Goal: Task Accomplishment & Management: Use online tool/utility

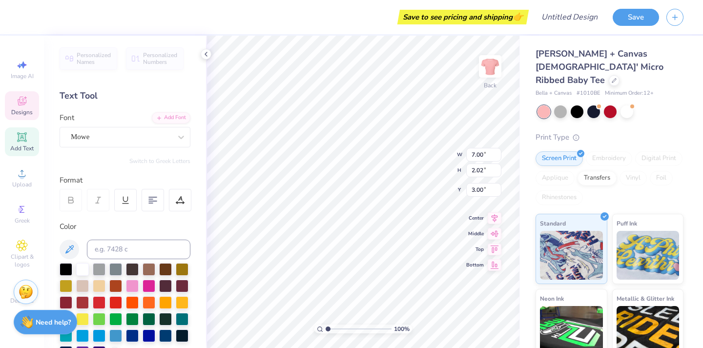
type textarea "T"
type textarea "Project"
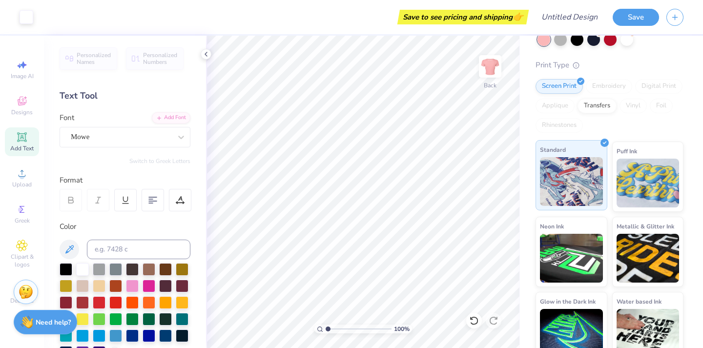
scroll to position [0, 0]
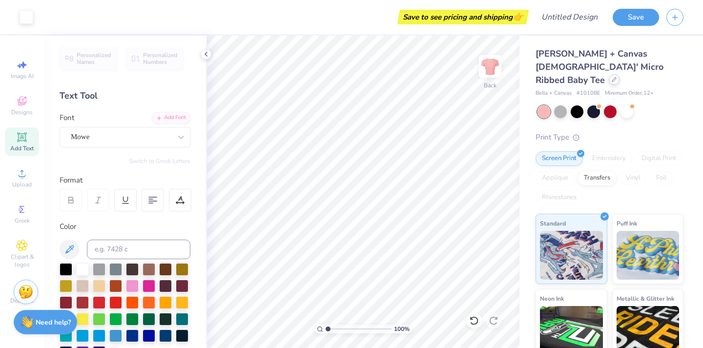
click at [612, 77] on icon at bounding box center [614, 79] width 5 height 5
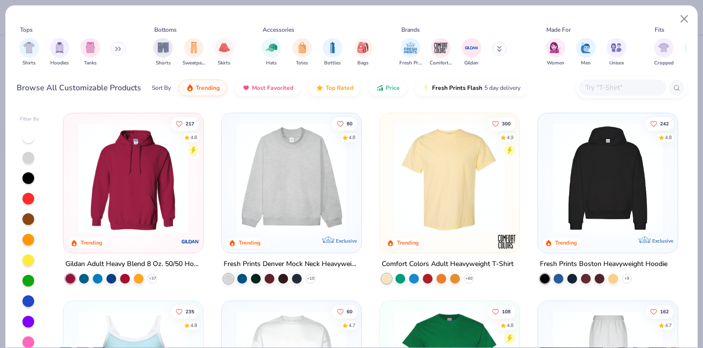
click at [414, 176] on img at bounding box center [449, 178] width 120 height 110
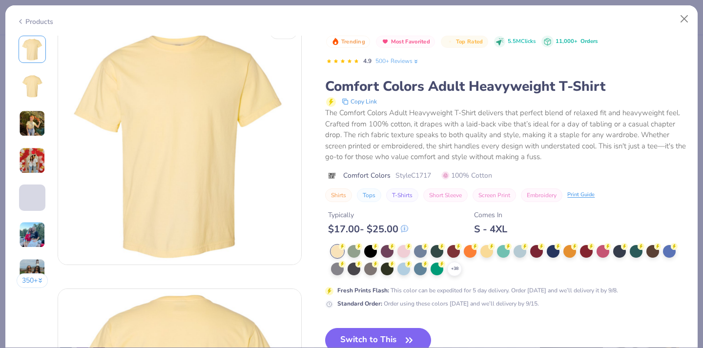
scroll to position [15, 0]
click at [376, 339] on button "Switch to This" at bounding box center [378, 340] width 106 height 24
click at [406, 337] on icon "button" at bounding box center [409, 340] width 14 height 14
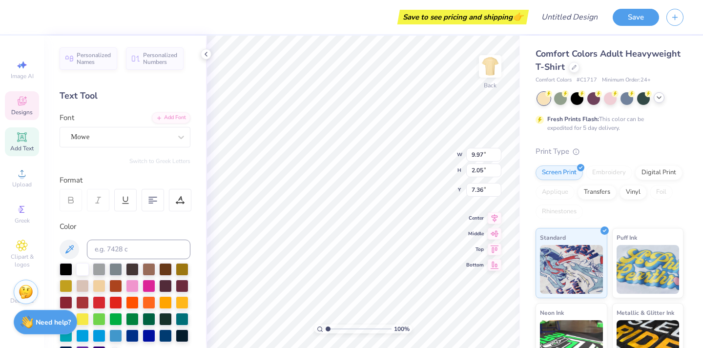
type input "3.52"
click at [663, 97] on div at bounding box center [659, 97] width 11 height 11
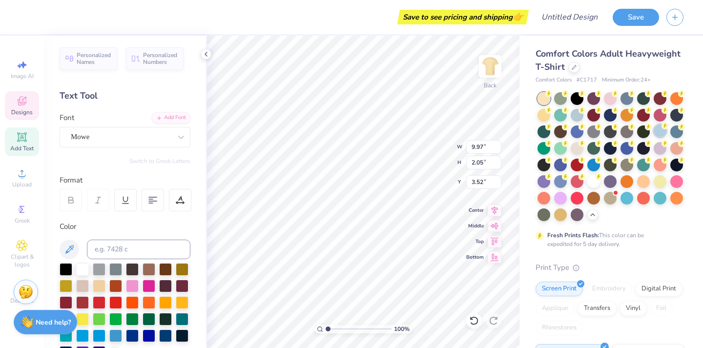
click at [657, 136] on div at bounding box center [660, 130] width 13 height 13
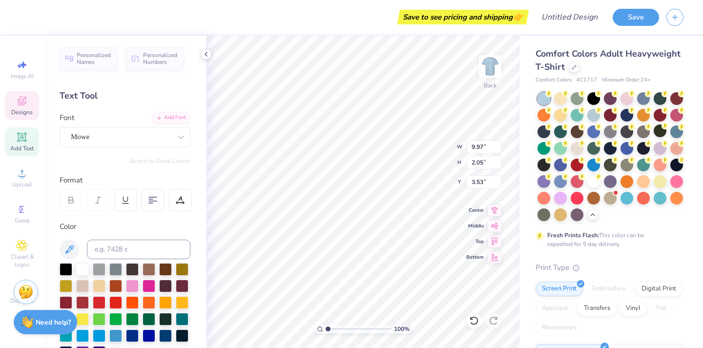
type input "3.53"
type textarea "Project Peach"
type input "5.20"
type input "1.96"
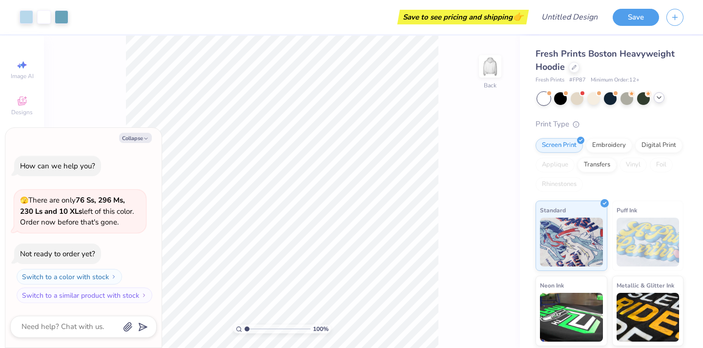
click at [657, 97] on polyline at bounding box center [659, 98] width 4 height 2
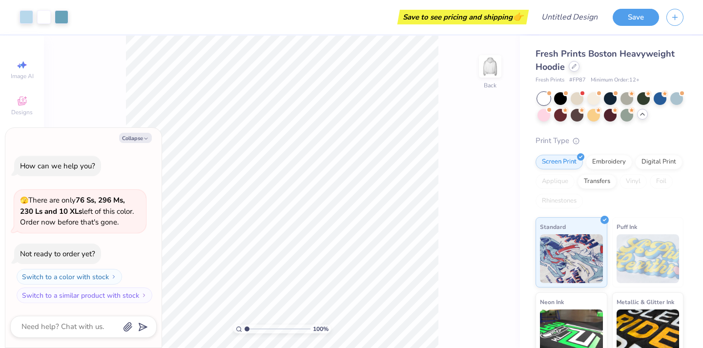
click at [574, 72] on div at bounding box center [574, 66] width 11 height 11
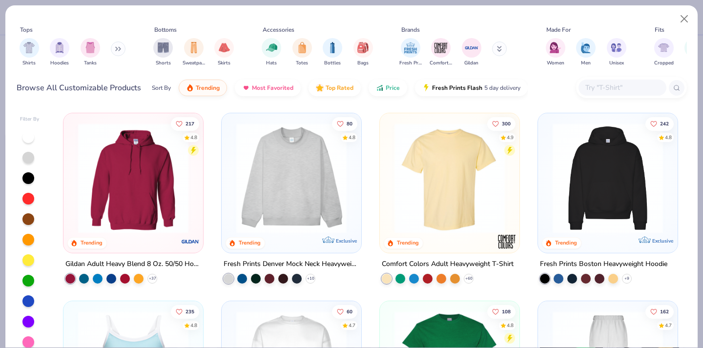
click at [444, 156] on img at bounding box center [449, 178] width 120 height 110
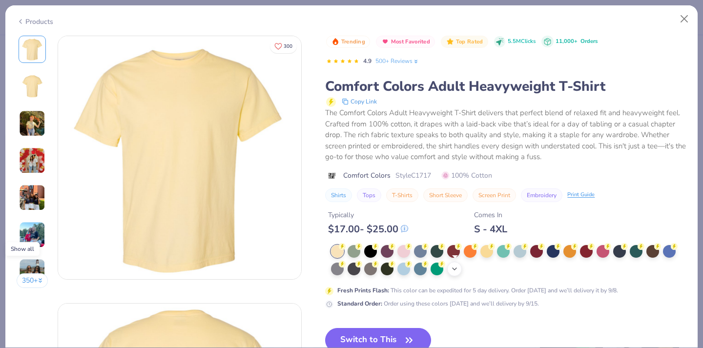
click at [453, 270] on icon at bounding box center [455, 269] width 8 height 8
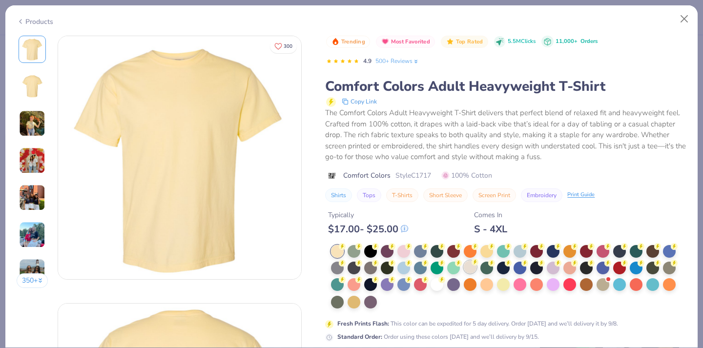
click at [468, 266] on div at bounding box center [470, 267] width 13 height 13
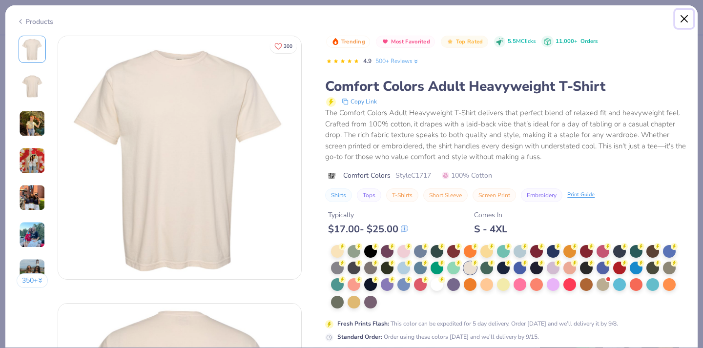
click at [680, 18] on button "Close" at bounding box center [684, 19] width 19 height 19
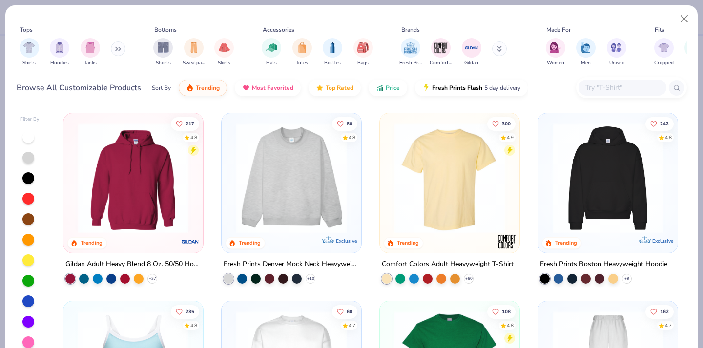
click at [391, 184] on img at bounding box center [449, 178] width 120 height 110
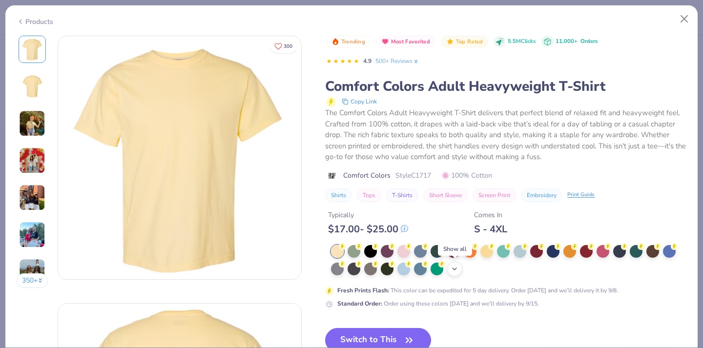
click at [457, 273] on div "+ 38" at bounding box center [454, 269] width 15 height 15
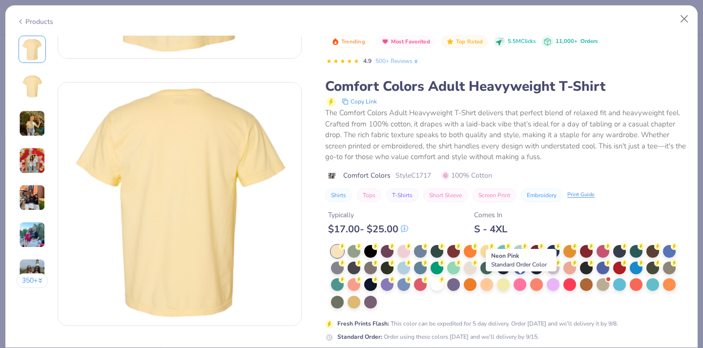
scroll to position [205, 0]
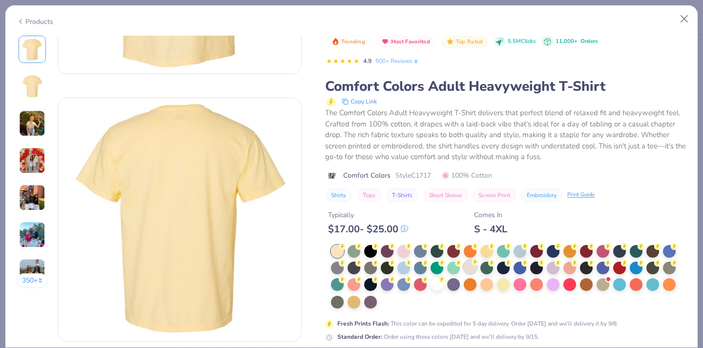
click at [468, 270] on div at bounding box center [470, 267] width 13 height 13
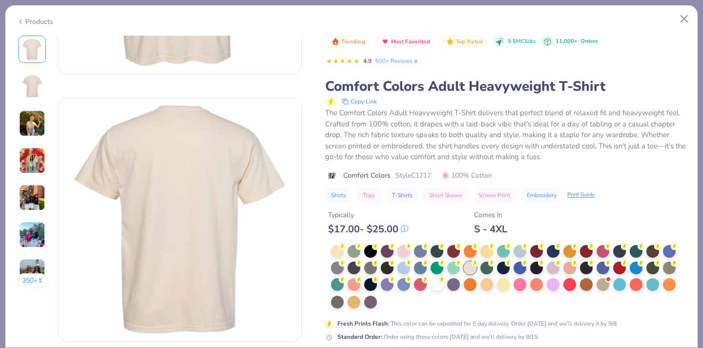
click at [488, 329] on div "Fresh Prints Flash : This color can be expedited for 5 day delivery. Order toda…" at bounding box center [505, 293] width 361 height 97
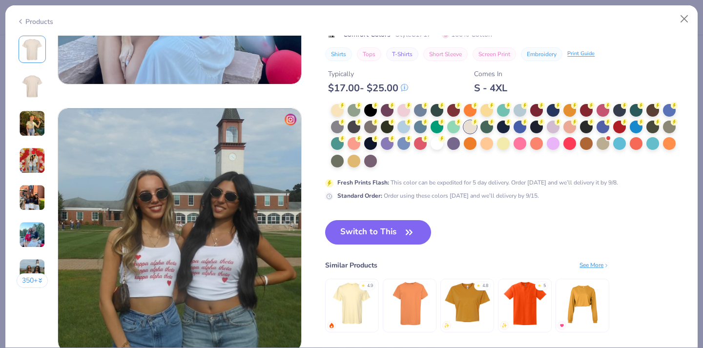
scroll to position [1527, 0]
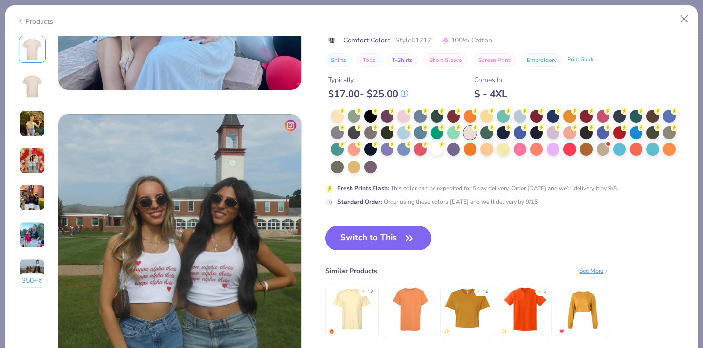
click at [406, 245] on button "Switch to This" at bounding box center [378, 238] width 106 height 24
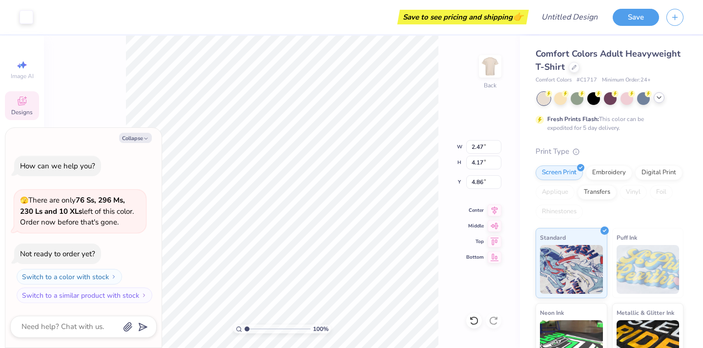
type textarea "x"
type input "2.73"
type input "4.40"
type input "4.89"
type textarea "x"
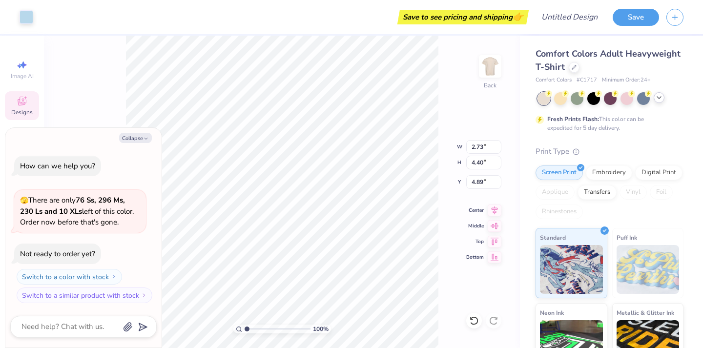
type input "2.54"
type input "4.21"
type input "4.98"
type textarea "x"
type input "4.97"
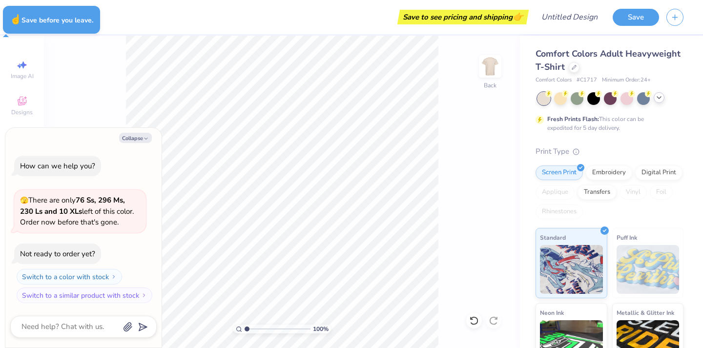
type textarea "x"
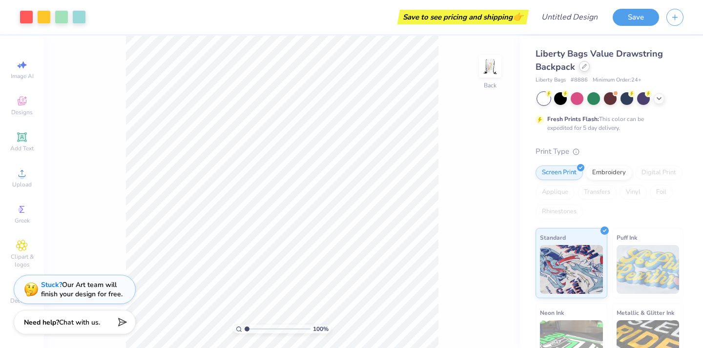
click at [580, 68] on div at bounding box center [584, 66] width 11 height 11
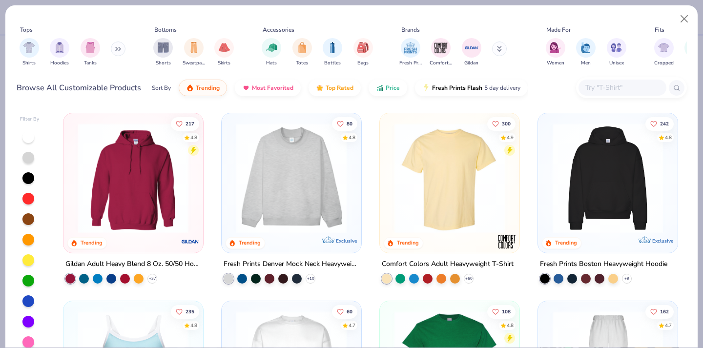
click at [439, 190] on img at bounding box center [449, 178] width 120 height 110
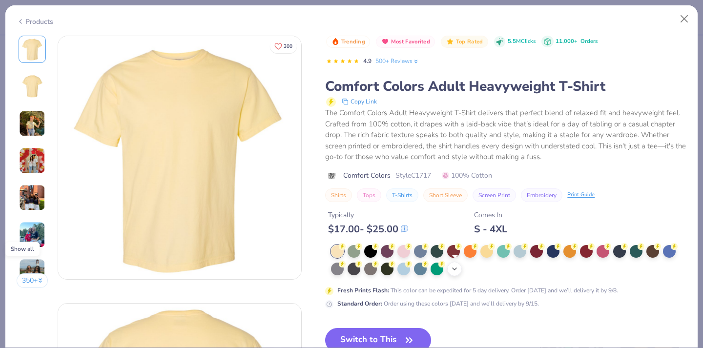
click at [453, 269] on icon at bounding box center [455, 269] width 8 height 8
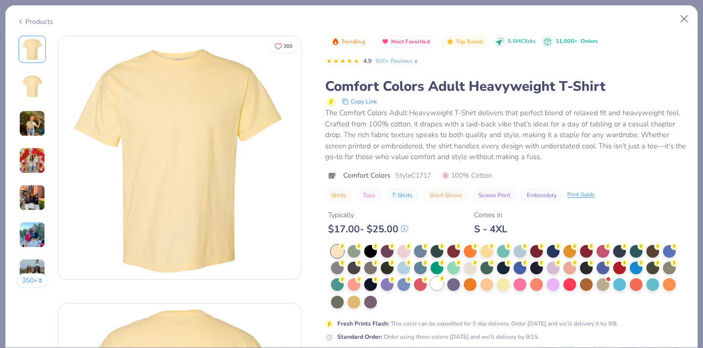
click at [445, 283] on div at bounding box center [508, 277] width 355 height 64
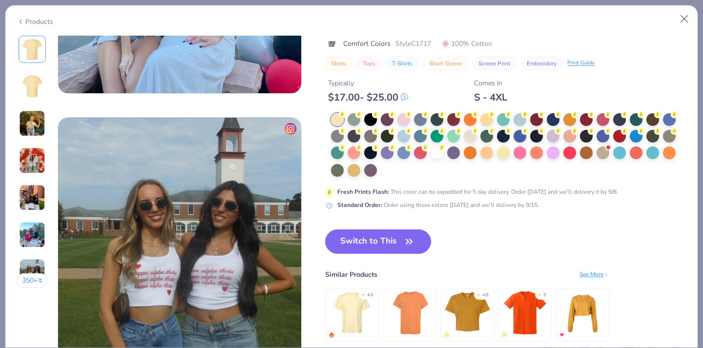
scroll to position [1533, 0]
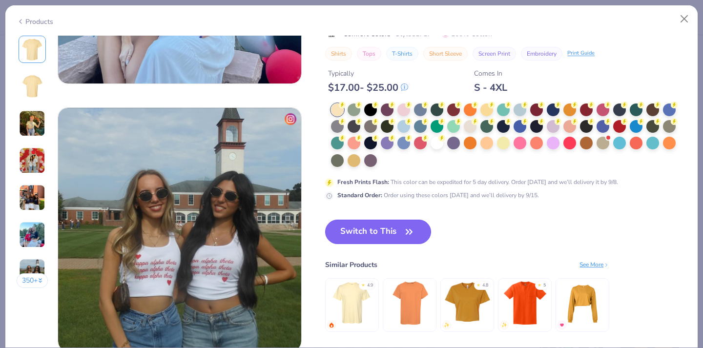
click at [403, 235] on icon "button" at bounding box center [409, 232] width 14 height 14
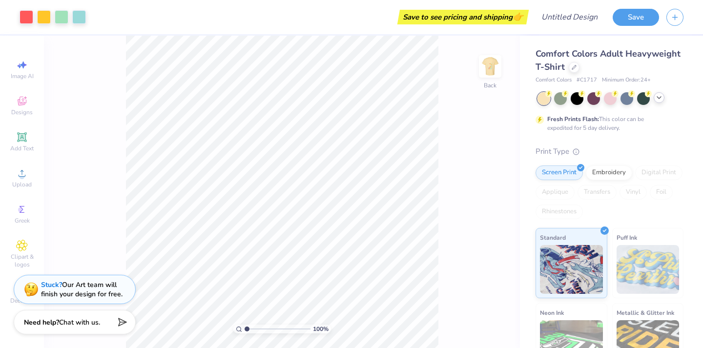
click at [660, 98] on icon at bounding box center [659, 98] width 8 height 8
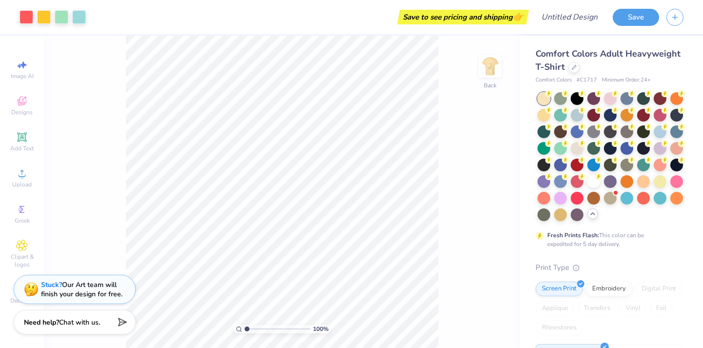
scroll to position [9, 0]
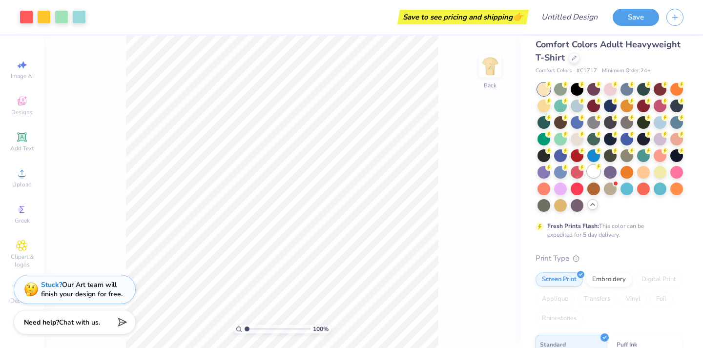
click at [596, 172] on div at bounding box center [593, 171] width 13 height 13
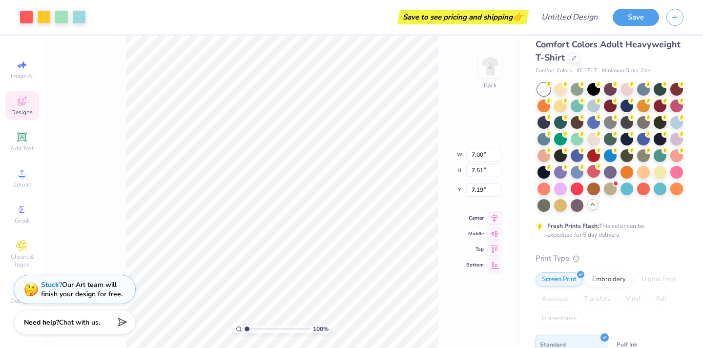
type input "3.40"
type input "7.61"
type input "8.17"
type input "2.75"
type input "3.00"
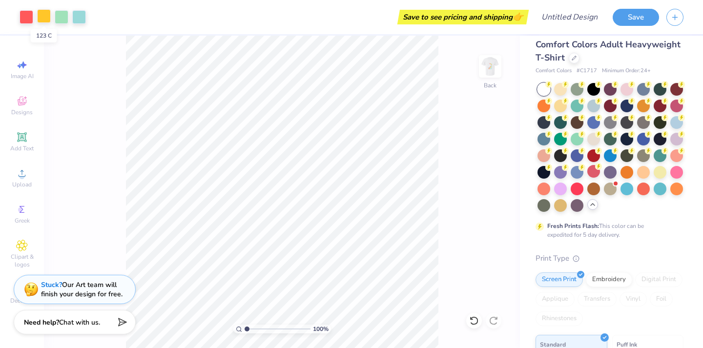
click at [40, 16] on div at bounding box center [44, 16] width 14 height 14
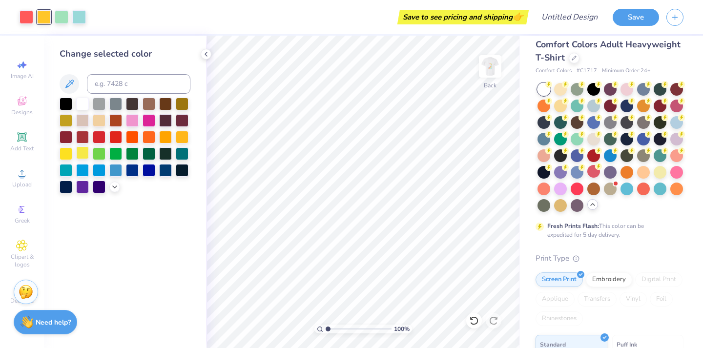
click at [83, 158] on div at bounding box center [82, 152] width 13 height 13
click at [117, 186] on icon at bounding box center [115, 186] width 8 height 8
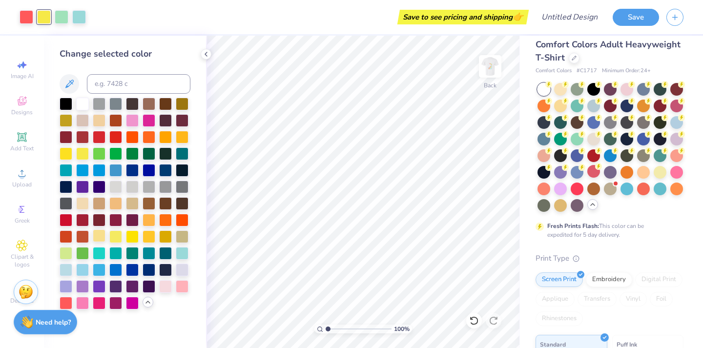
click at [97, 240] on div at bounding box center [99, 235] width 13 height 13
click at [63, 20] on div at bounding box center [62, 16] width 14 height 14
click at [28, 17] on div at bounding box center [27, 16] width 14 height 14
click at [180, 253] on div at bounding box center [182, 252] width 13 height 13
click at [99, 252] on div at bounding box center [99, 252] width 13 height 13
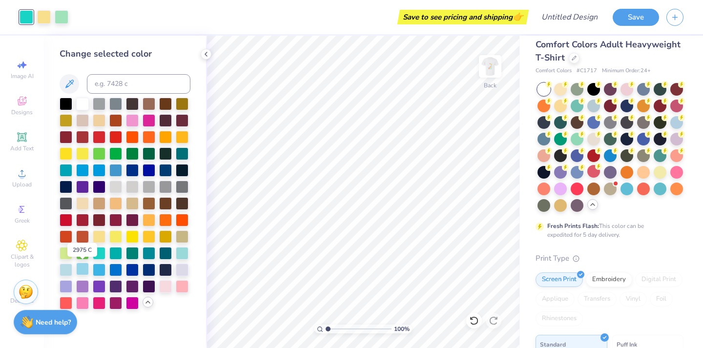
click at [82, 263] on div at bounding box center [82, 269] width 13 height 13
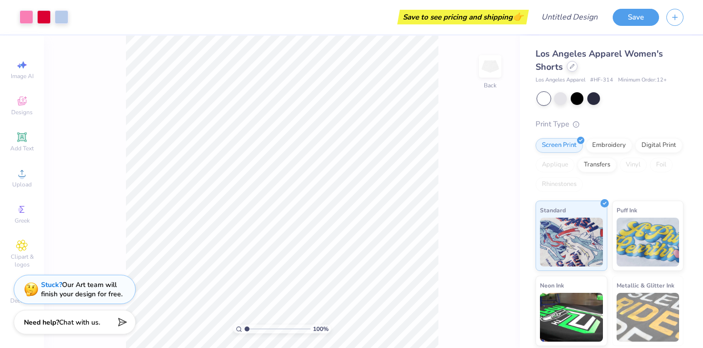
click at [573, 64] on div at bounding box center [572, 66] width 11 height 11
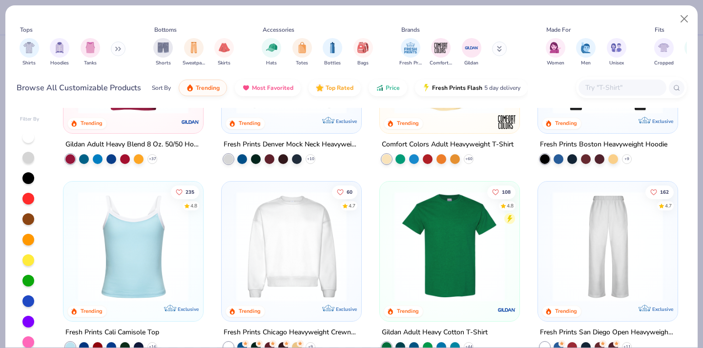
scroll to position [133, 0]
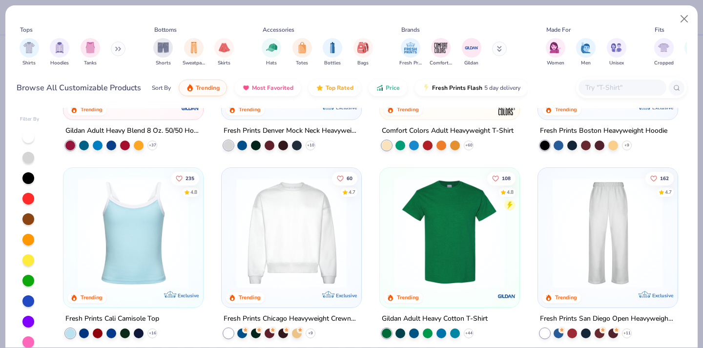
click at [438, 232] on img at bounding box center [449, 233] width 120 height 110
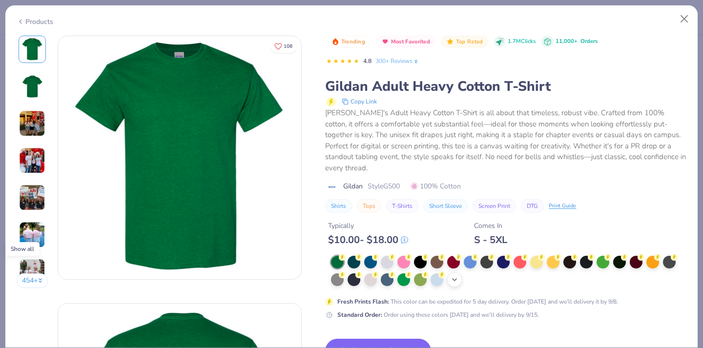
click at [454, 276] on icon at bounding box center [455, 280] width 8 height 8
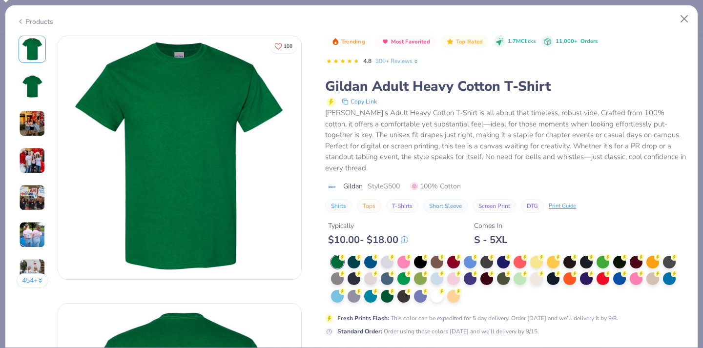
scroll to position [20, 0]
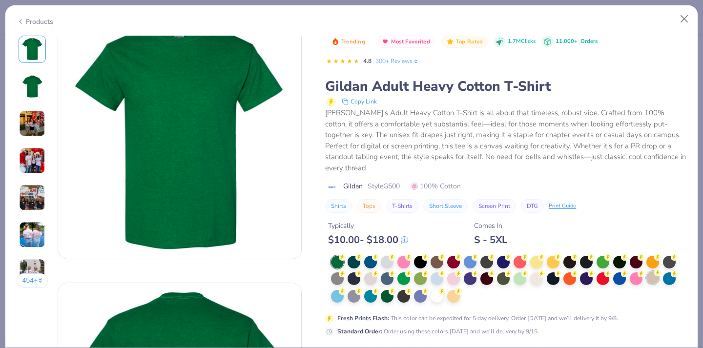
click at [648, 271] on div at bounding box center [652, 277] width 13 height 13
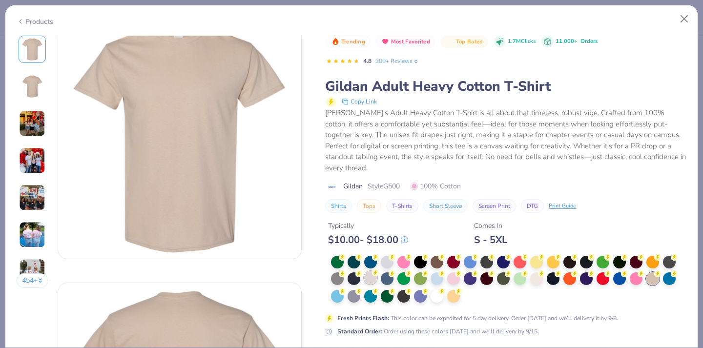
click at [373, 271] on div at bounding box center [370, 277] width 13 height 13
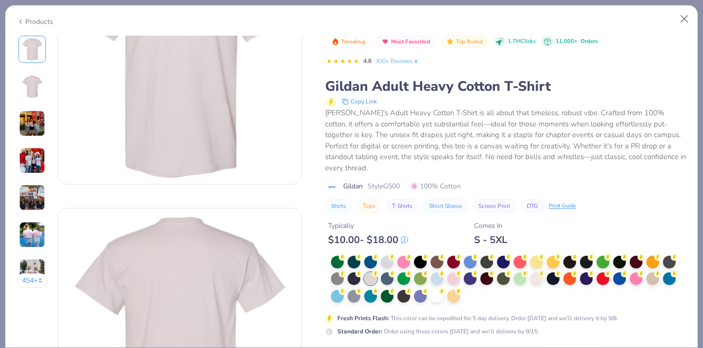
scroll to position [104, 0]
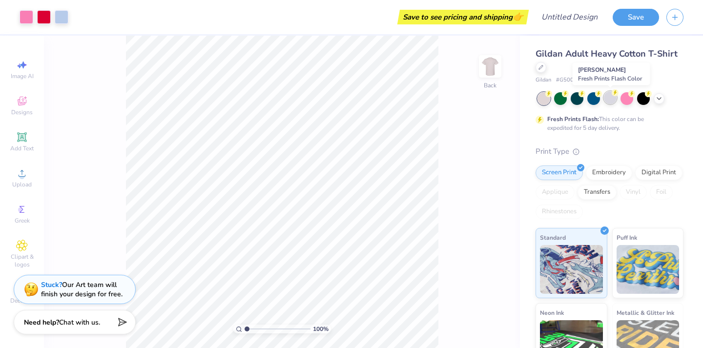
click at [610, 101] on div at bounding box center [610, 97] width 13 height 13
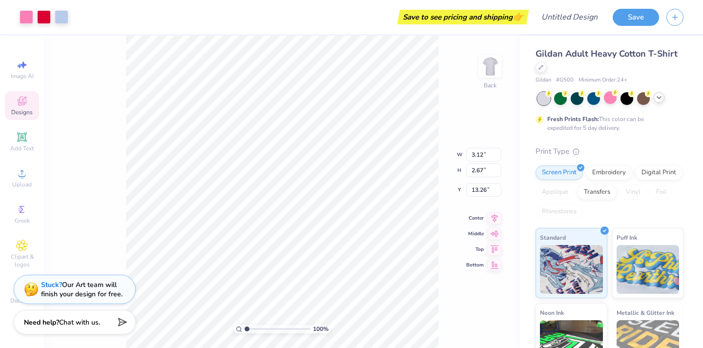
click at [655, 96] on icon at bounding box center [659, 98] width 8 height 8
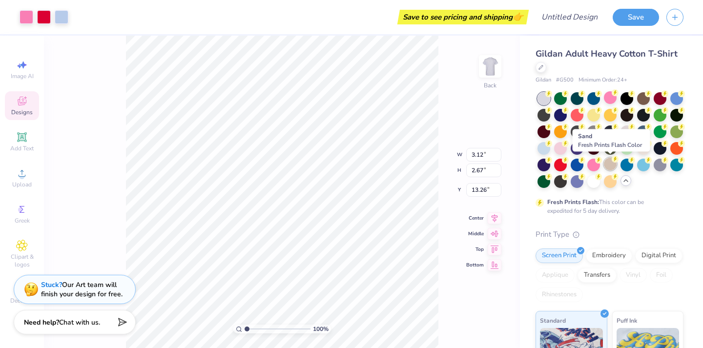
click at [611, 165] on div at bounding box center [610, 164] width 13 height 13
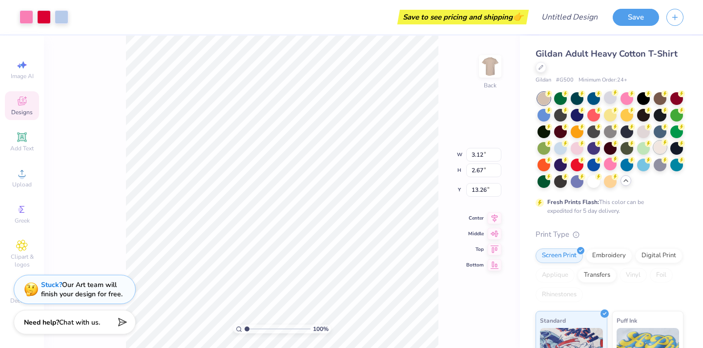
click at [659, 147] on div at bounding box center [660, 147] width 13 height 13
click at [633, 175] on div at bounding box center [610, 140] width 146 height 96
click at [626, 182] on icon at bounding box center [626, 181] width 8 height 8
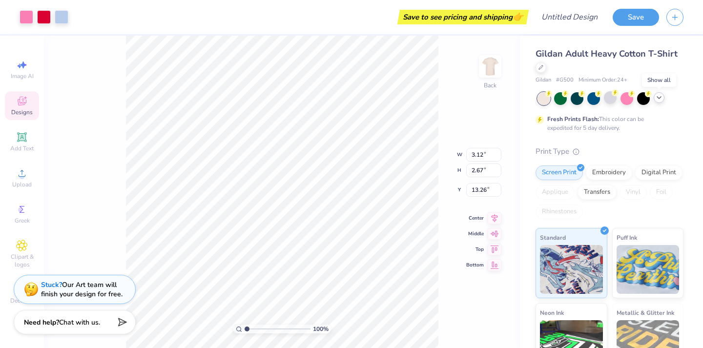
click at [656, 100] on icon at bounding box center [659, 98] width 8 height 8
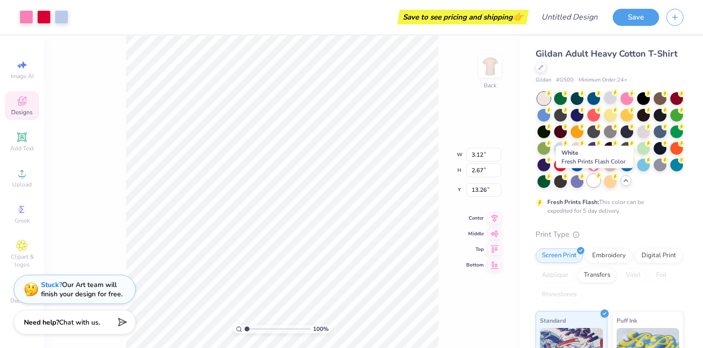
click at [593, 180] on div at bounding box center [593, 180] width 13 height 13
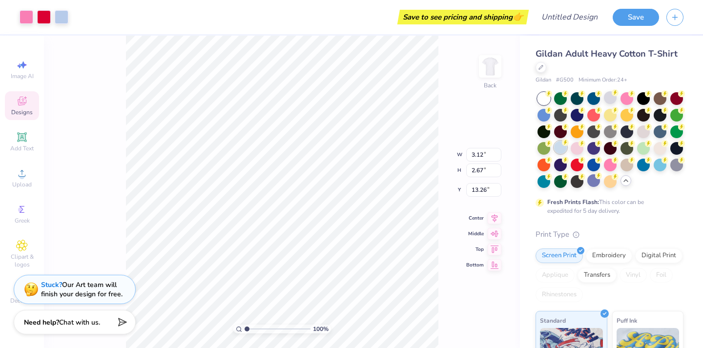
click at [563, 145] on icon at bounding box center [565, 142] width 7 height 7
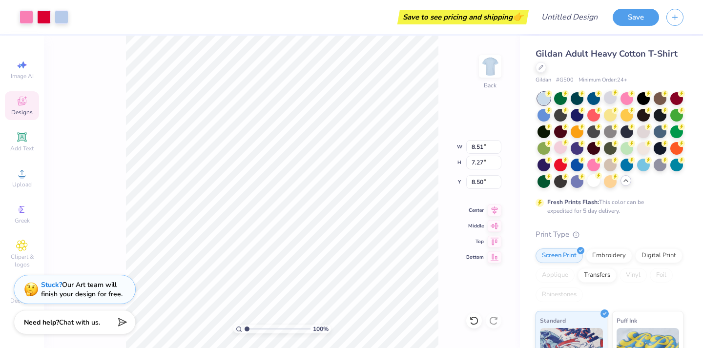
type input "8.51"
type input "7.27"
type input "3.00"
click at [59, 18] on div at bounding box center [62, 16] width 14 height 14
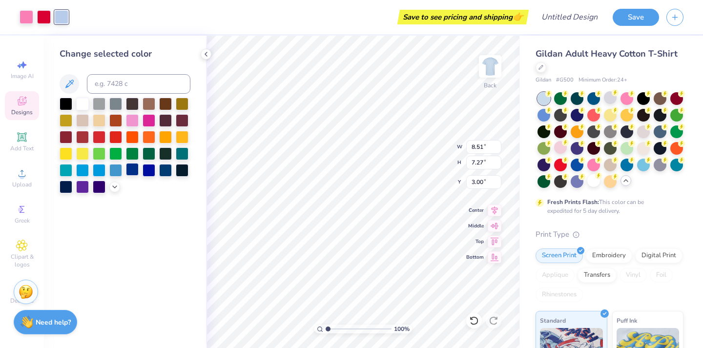
click at [132, 173] on div at bounding box center [132, 169] width 13 height 13
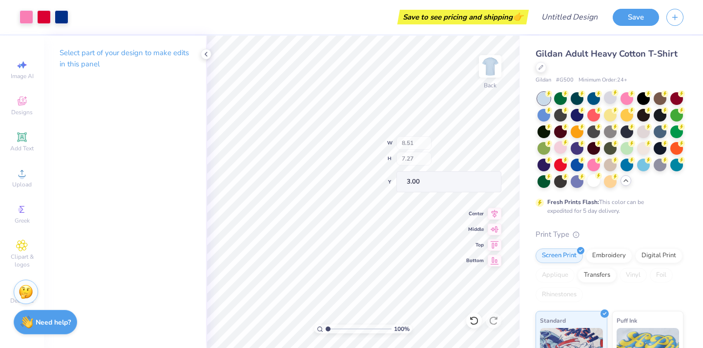
type input "5.94"
type input "4.10"
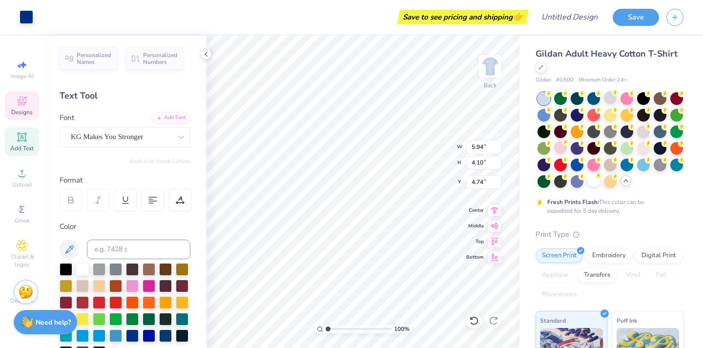
type input "4.60"
type textarea "project"
type input "2.86"
type input "3.04"
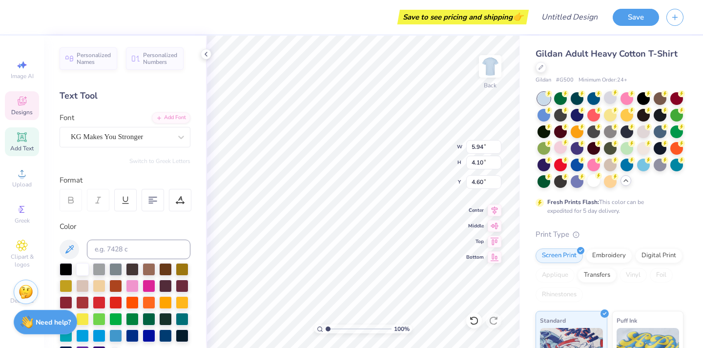
type input "6.65"
type textarea "{"
type textarea "Peace"
type input "3.98"
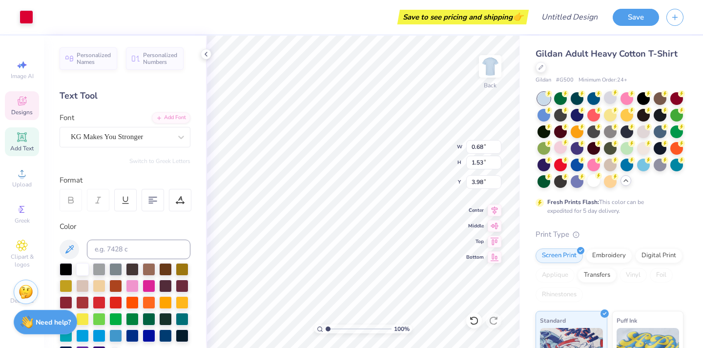
type input "5.30"
type input "2.99"
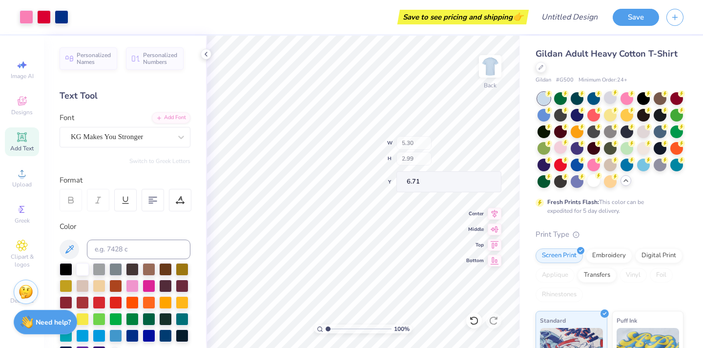
type input "6.20"
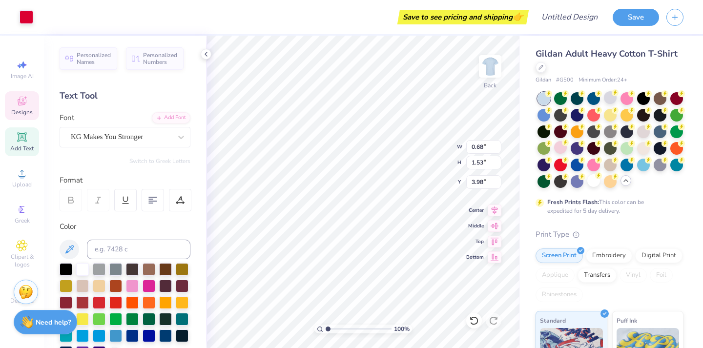
type input "5.43"
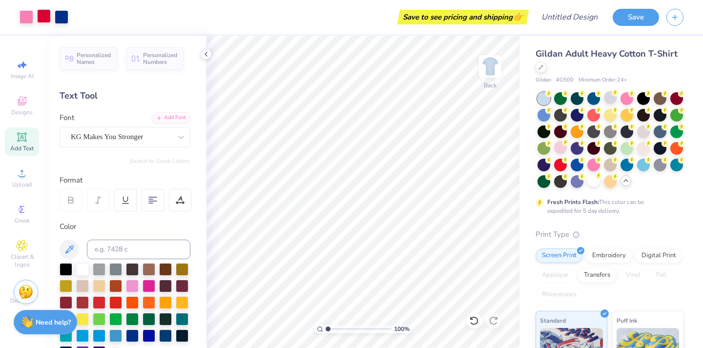
click at [44, 14] on div at bounding box center [44, 16] width 14 height 14
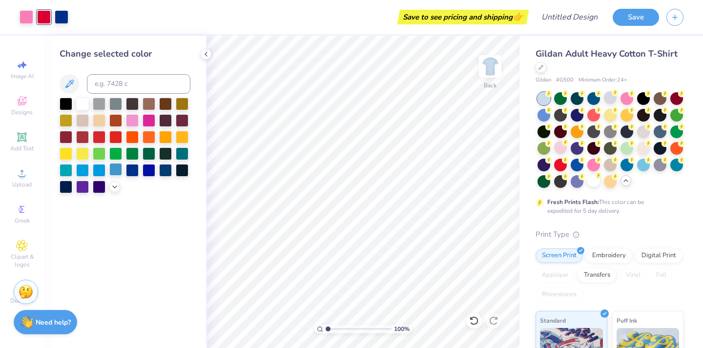
click at [116, 171] on div at bounding box center [115, 169] width 13 height 13
click at [25, 18] on div at bounding box center [27, 16] width 14 height 14
click at [101, 106] on div at bounding box center [99, 103] width 13 height 13
click at [87, 105] on div at bounding box center [82, 103] width 13 height 13
click at [46, 16] on div at bounding box center [44, 16] width 14 height 14
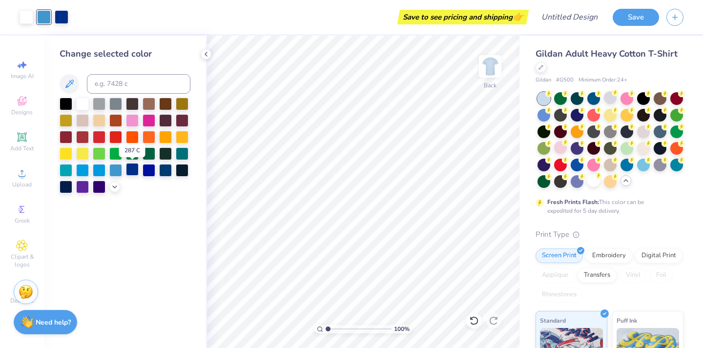
click at [134, 169] on div at bounding box center [132, 169] width 13 height 13
click at [170, 287] on div "Change selected color" at bounding box center [125, 192] width 162 height 312
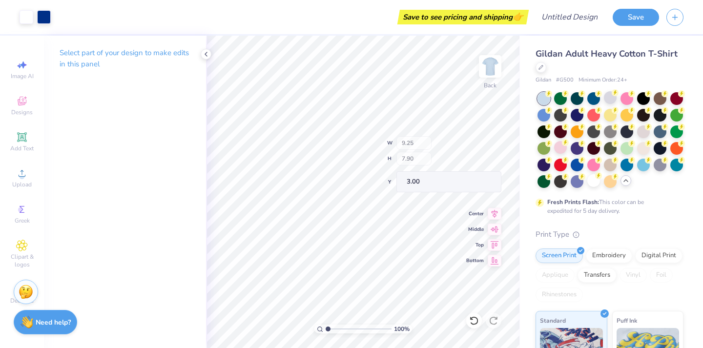
type input "9.25"
type input "7.90"
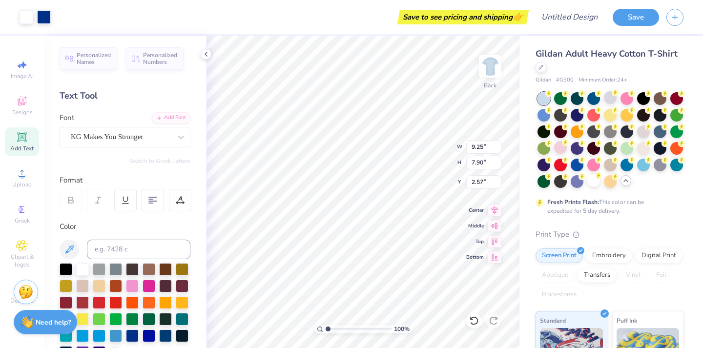
type input "2.57"
